Goal: Information Seeking & Learning: Learn about a topic

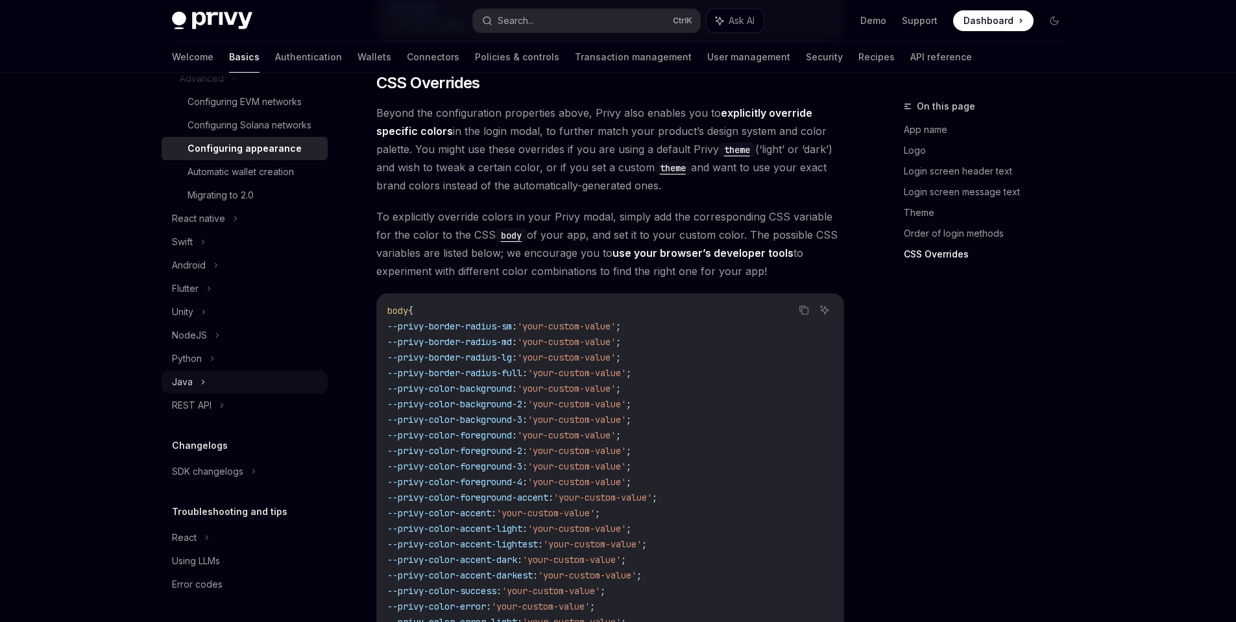
scroll to position [3247, 0]
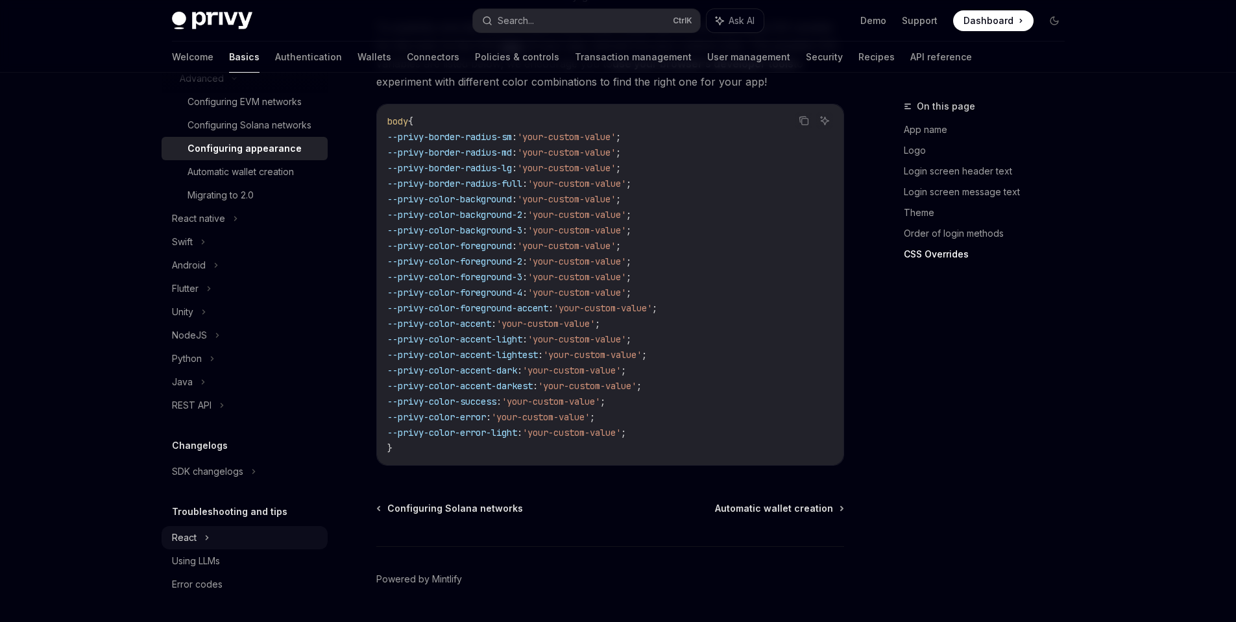
type textarea "*"
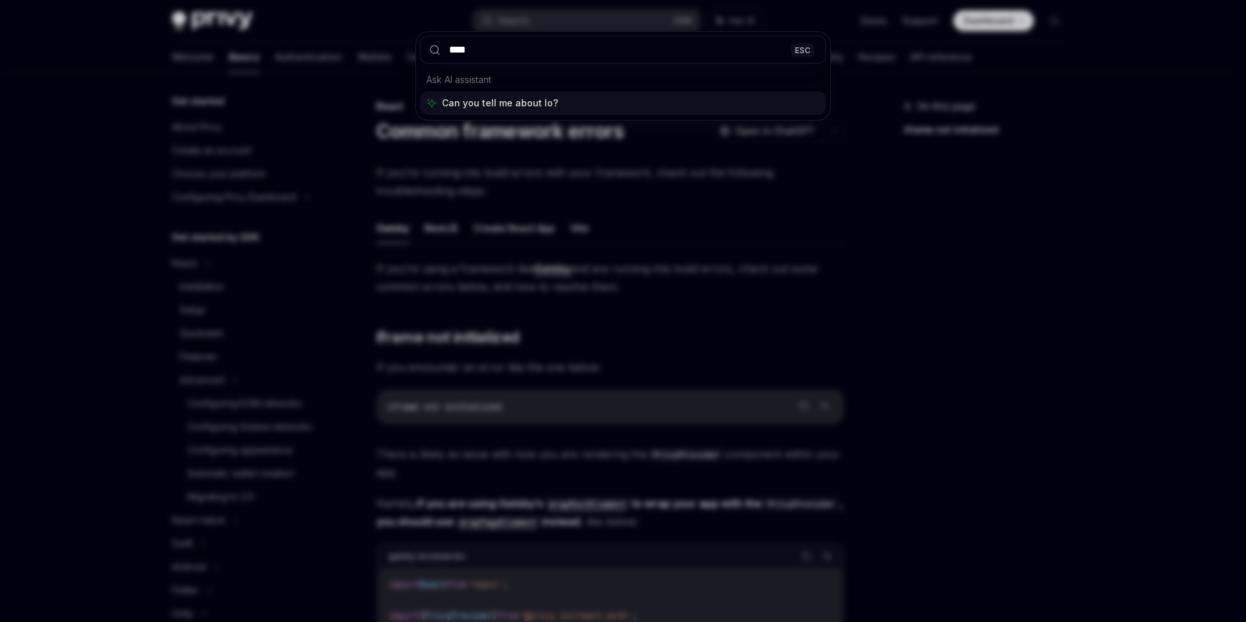
type input "*****"
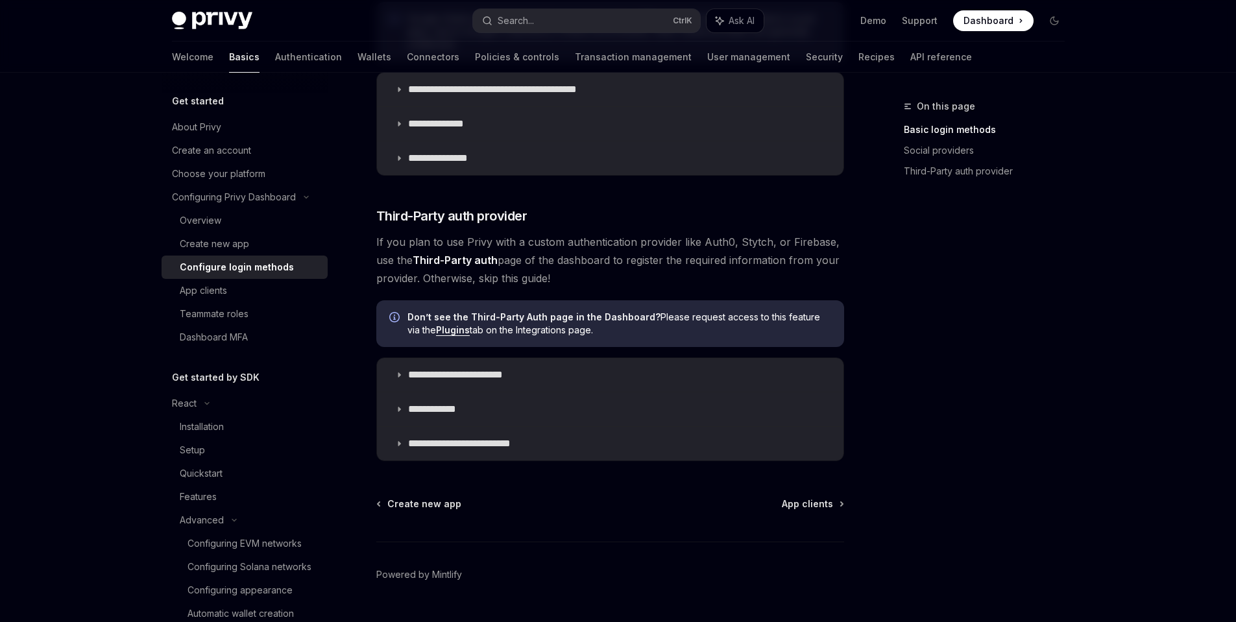
scroll to position [619, 0]
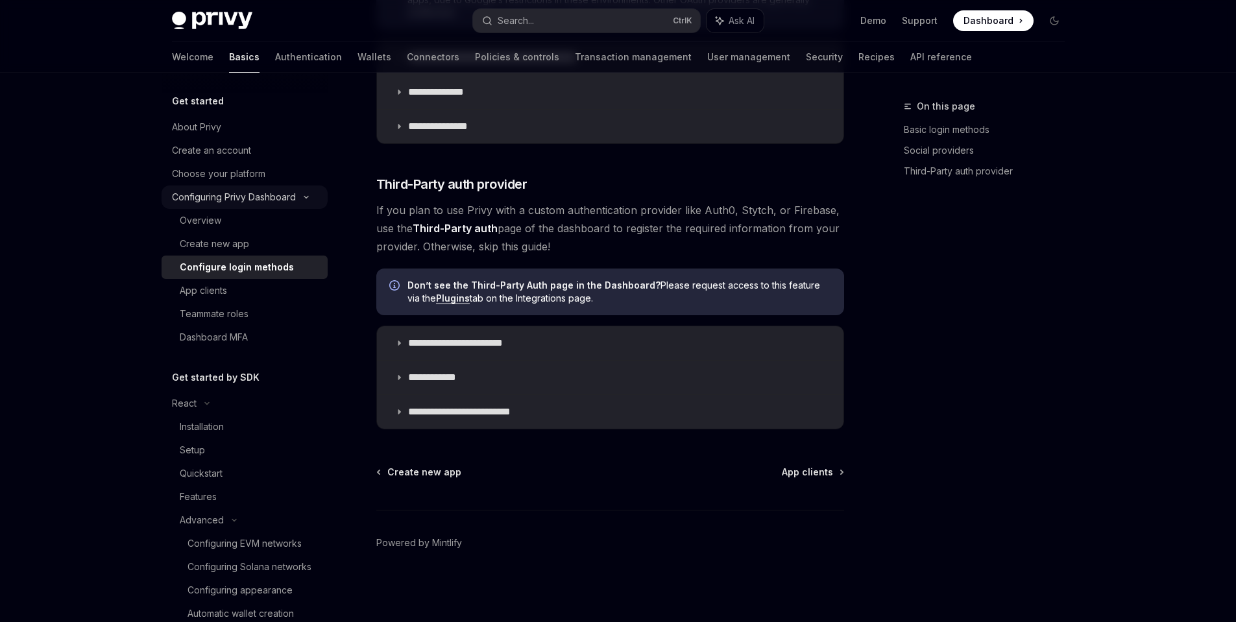
click at [228, 208] on div "Configuring Privy Dashboard" at bounding box center [245, 197] width 166 height 23
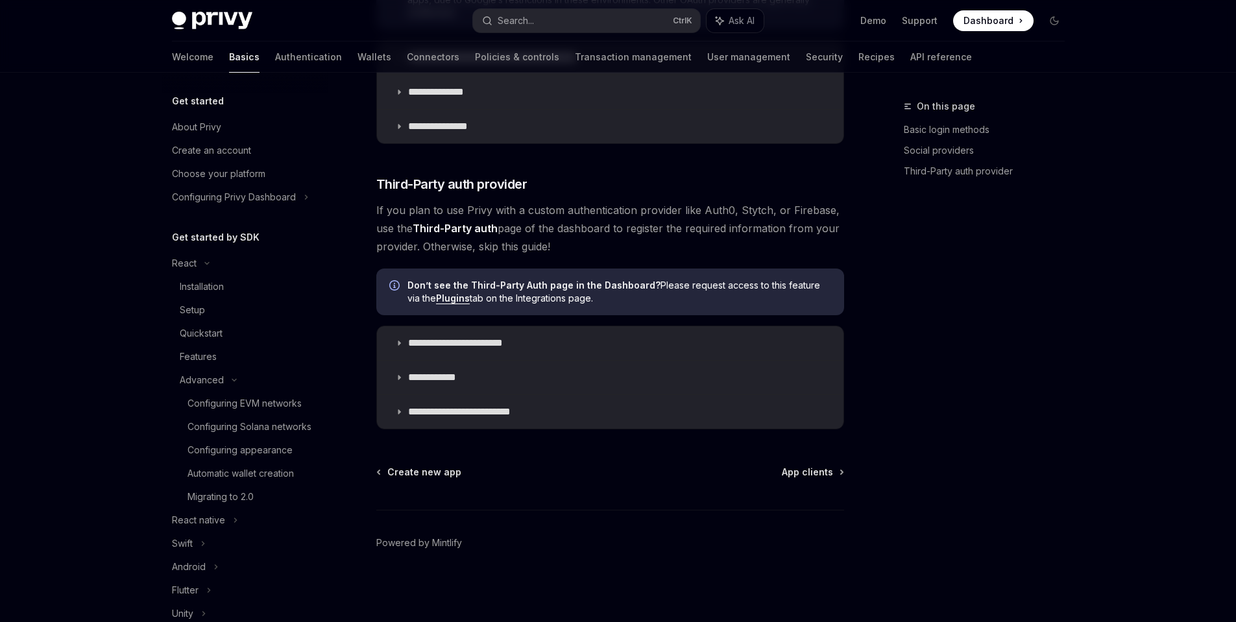
click at [230, 219] on div "Get started About Privy Create an account Choose your platform Configuring Priv…" at bounding box center [245, 553] width 166 height 921
click at [225, 208] on div "Configuring Privy Dashboard" at bounding box center [245, 197] width 166 height 23
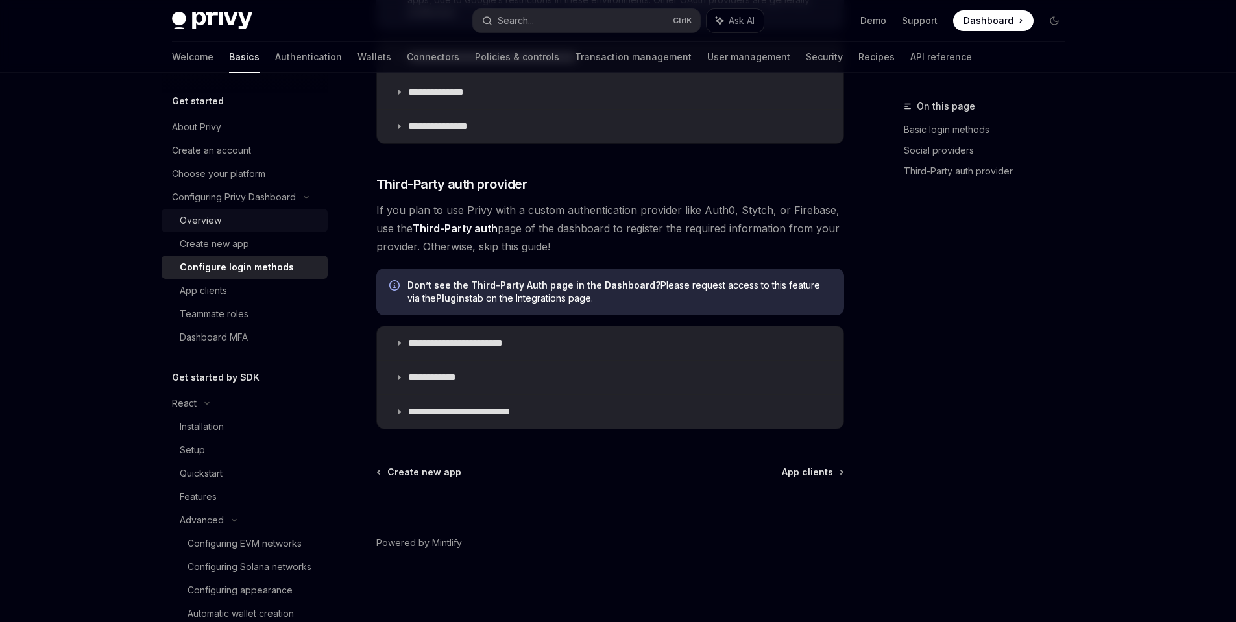
click at [223, 224] on div "Overview" at bounding box center [250, 221] width 140 height 16
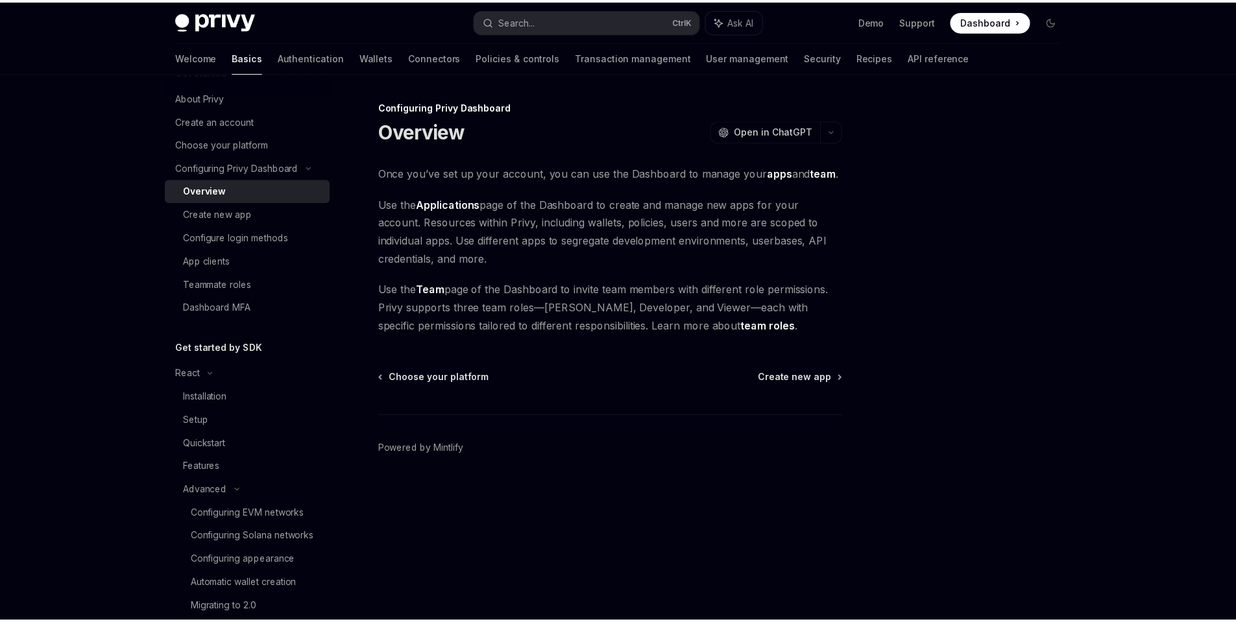
scroll to position [157, 0]
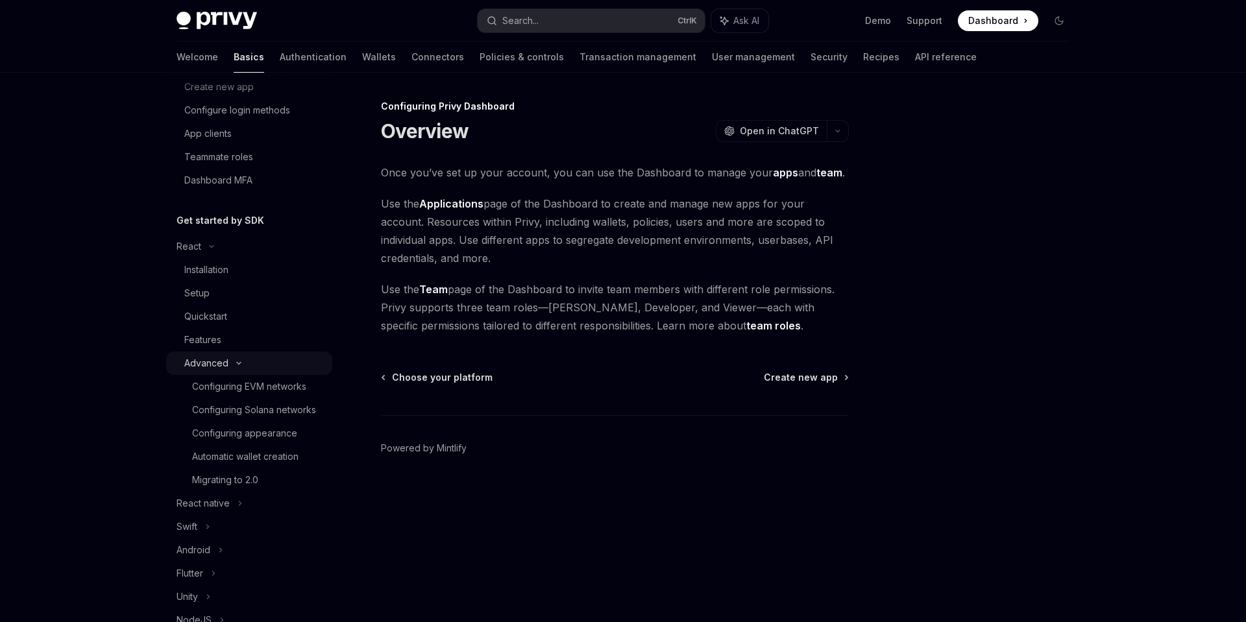
click at [233, 366] on div "Advanced" at bounding box center [249, 363] width 166 height 23
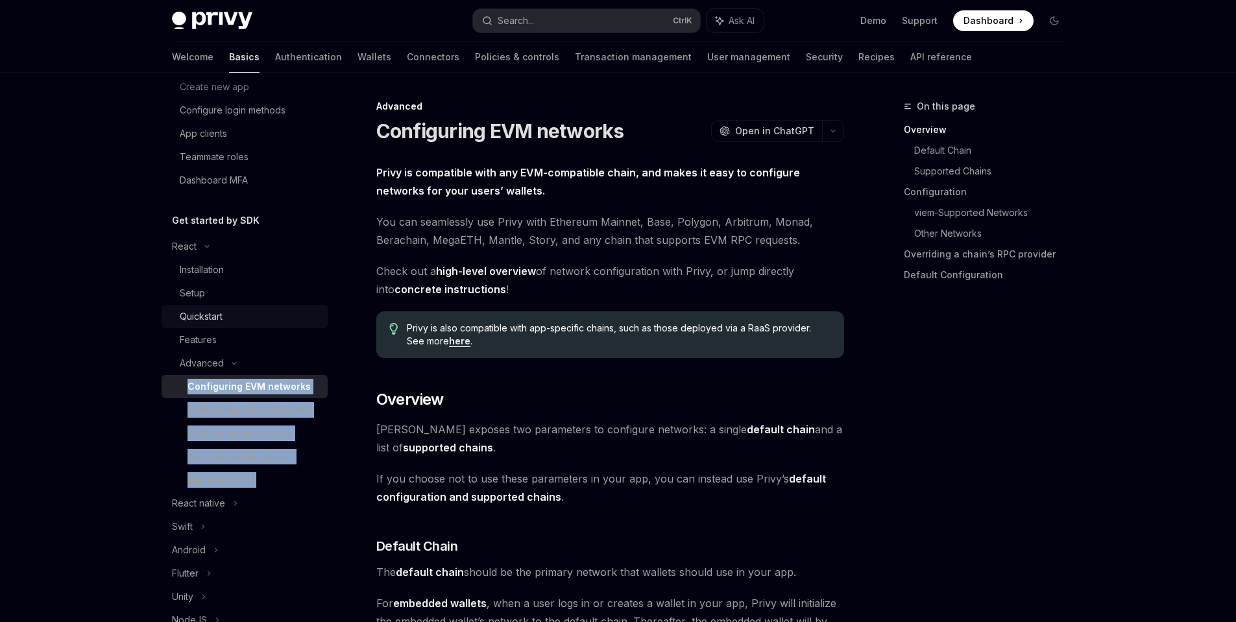
click at [225, 313] on div "Quickstart" at bounding box center [250, 317] width 140 height 16
type textarea "*"
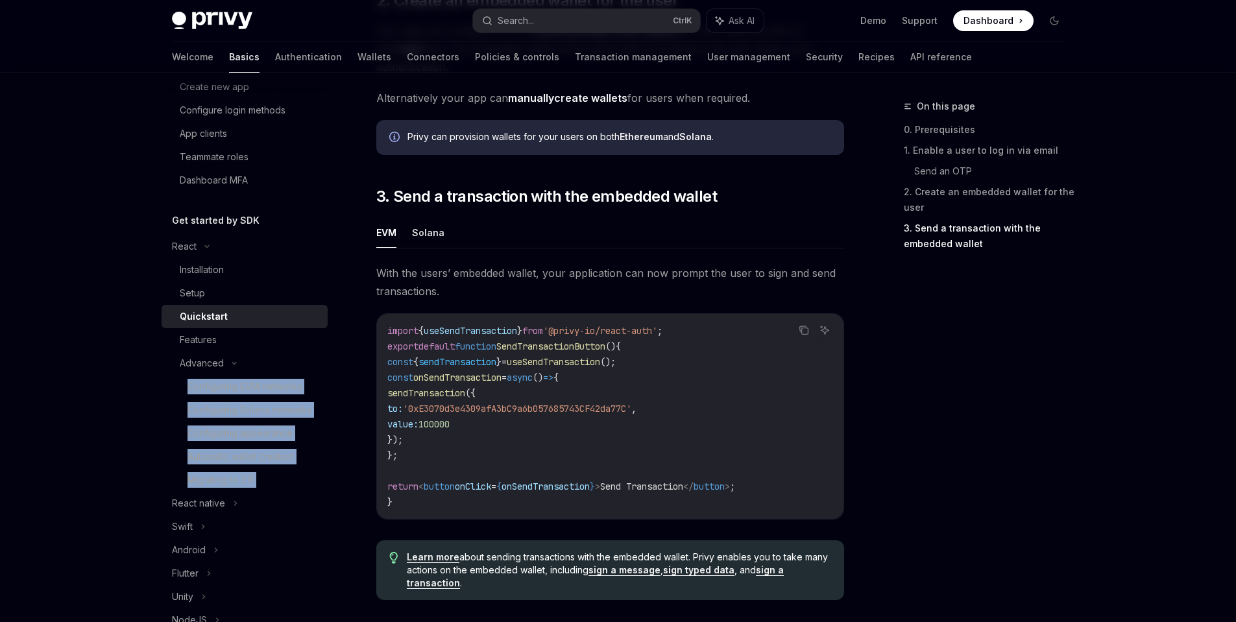
scroll to position [1260, 0]
